Goal: Task Accomplishment & Management: Use online tool/utility

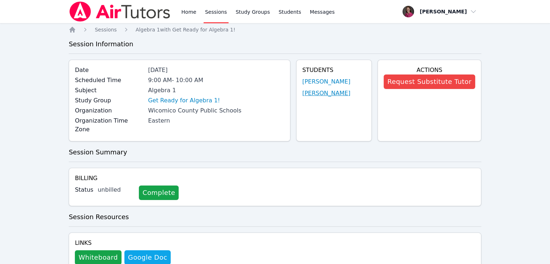
click at [322, 91] on link "[PERSON_NAME]" at bounding box center [326, 93] width 48 height 9
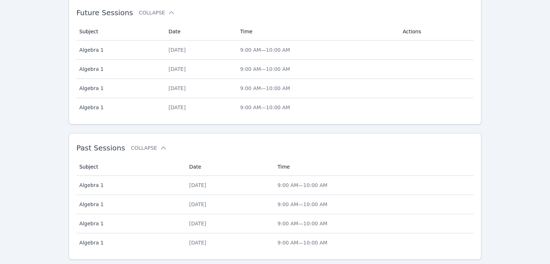
scroll to position [237, 0]
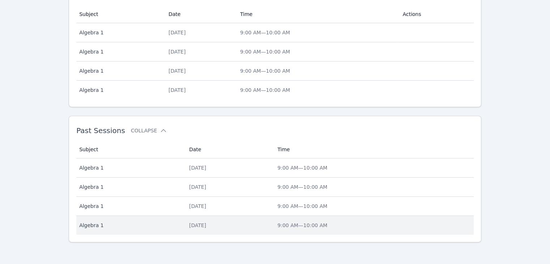
click at [318, 226] on span "9:00 AM — 10:00 AM" at bounding box center [302, 225] width 50 height 6
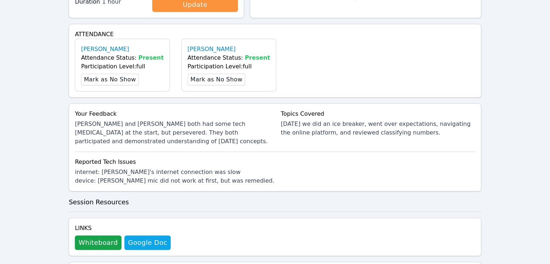
scroll to position [198, 0]
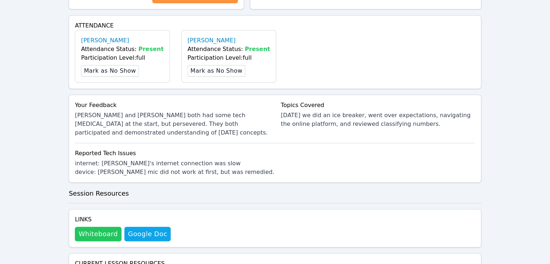
click at [86, 239] on button "Whiteboard" at bounding box center [98, 234] width 47 height 14
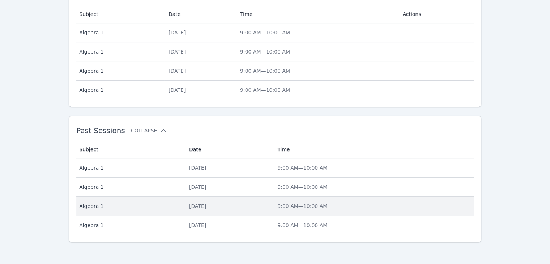
click at [194, 202] on div "[DATE]" at bounding box center [229, 205] width 80 height 7
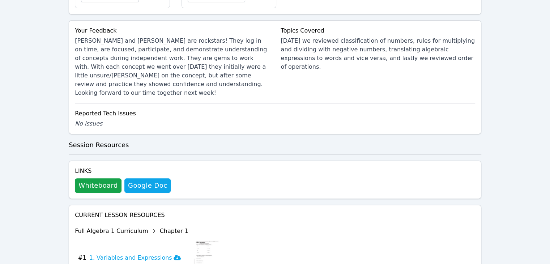
scroll to position [292, 0]
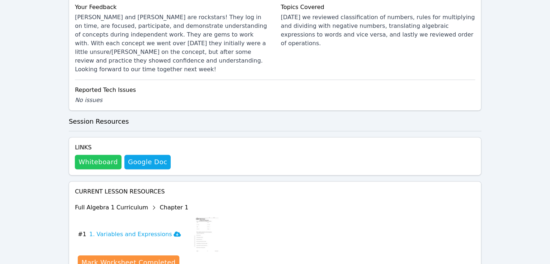
click at [99, 155] on button "Whiteboard" at bounding box center [98, 162] width 47 height 14
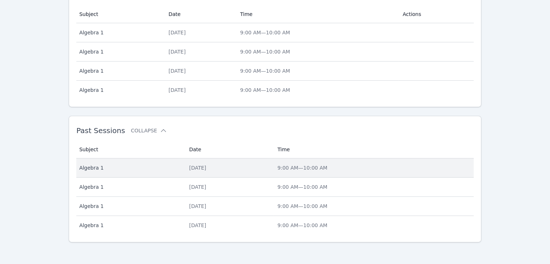
click at [198, 170] on div "[DATE]" at bounding box center [229, 167] width 80 height 7
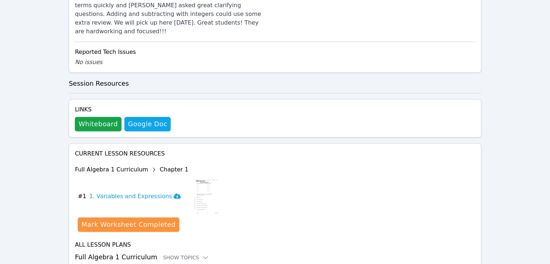
scroll to position [360, 0]
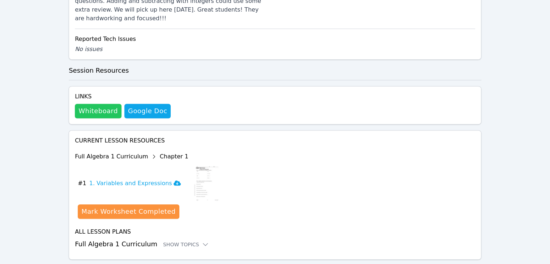
click at [95, 104] on button "Whiteboard" at bounding box center [98, 111] width 47 height 14
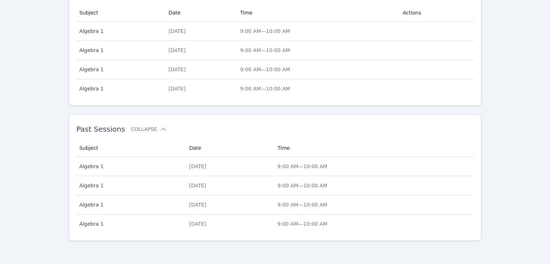
scroll to position [237, 0]
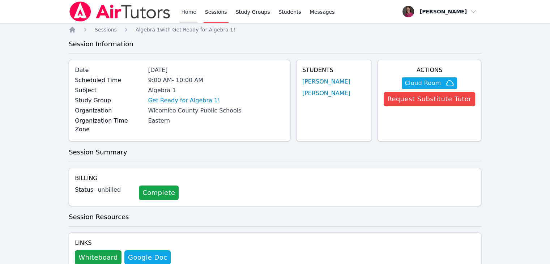
click at [180, 9] on link "Home" at bounding box center [189, 11] width 18 height 23
